Goal: Task Accomplishment & Management: Use online tool/utility

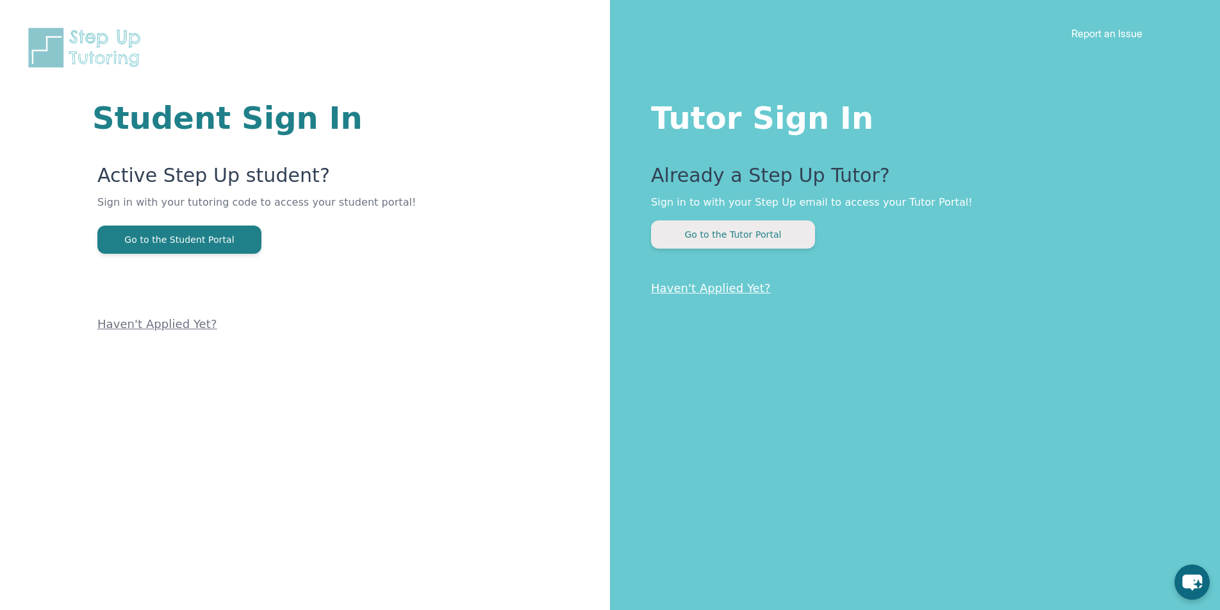
click at [695, 226] on button "Go to the Tutor Portal" at bounding box center [733, 234] width 164 height 28
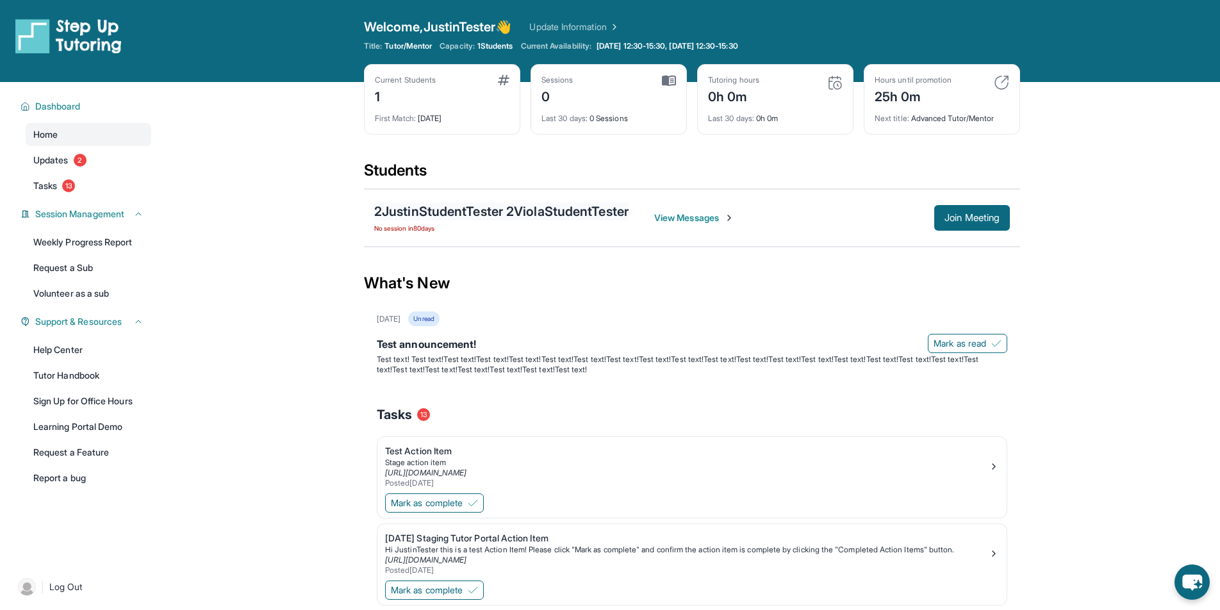
click at [479, 210] on div "2JustinStudentTester 2ViolaStudentTester" at bounding box center [501, 211] width 254 height 18
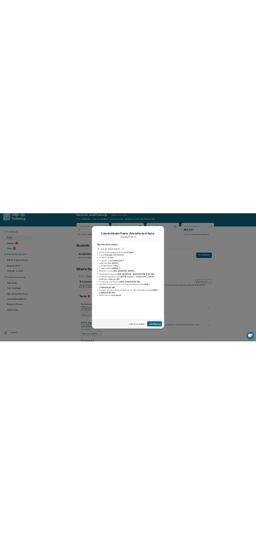
scroll to position [3, 0]
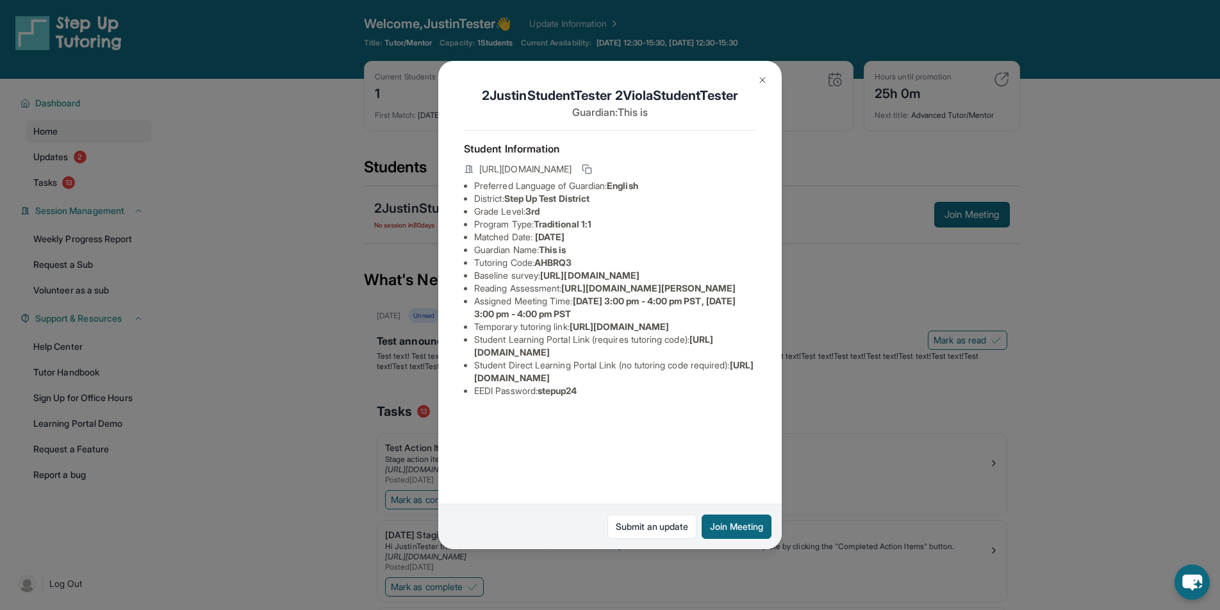
click at [891, 265] on div "2JustinStudentTester 2ViolaStudentTester Guardian: This is Student Information …" at bounding box center [610, 305] width 1220 height 610
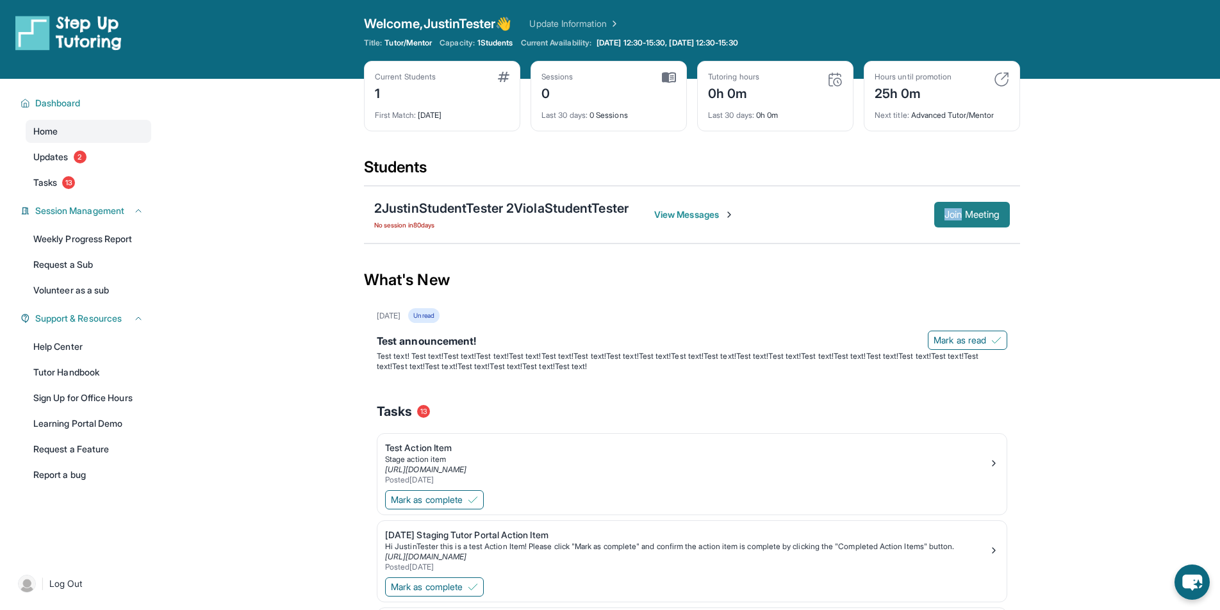
click at [977, 215] on span "Join Meeting" at bounding box center [971, 215] width 55 height 8
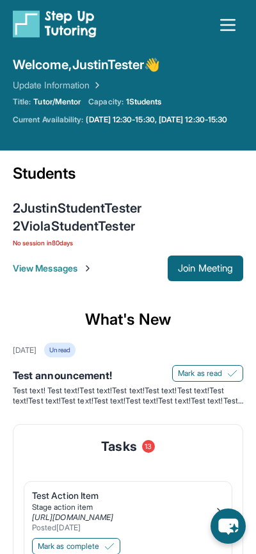
click at [204, 272] on span "Join Meeting" at bounding box center [205, 269] width 55 height 8
